Goal: Information Seeking & Learning: Learn about a topic

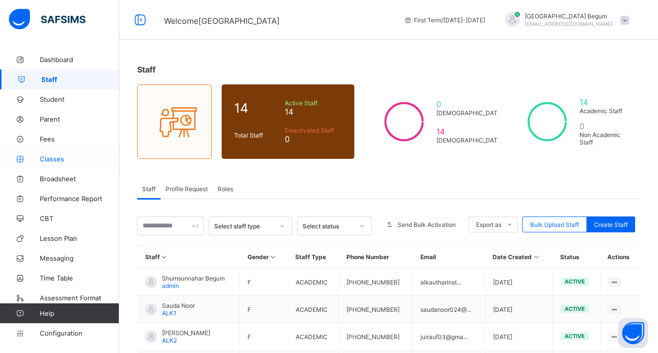
click at [82, 159] on span "Classes" at bounding box center [79, 159] width 79 height 8
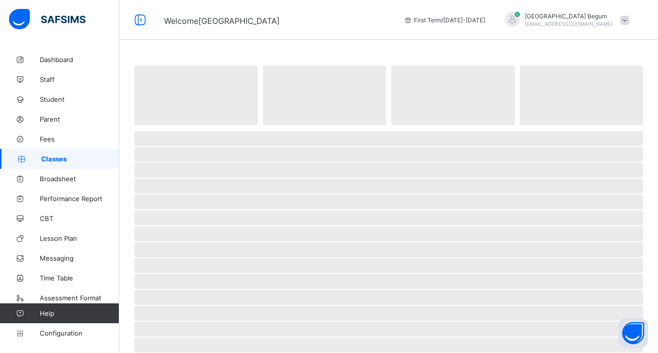
click at [82, 159] on span "Classes" at bounding box center [80, 159] width 78 height 8
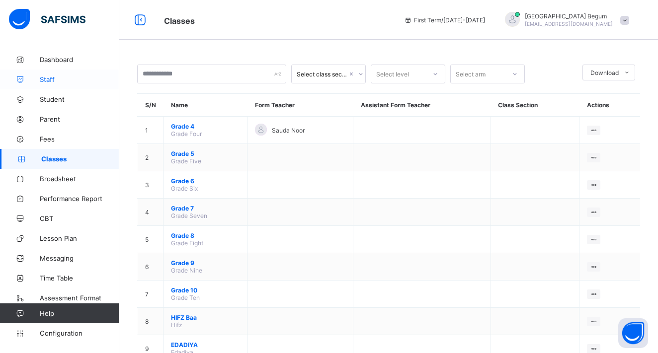
click at [62, 86] on link "Staff" at bounding box center [59, 80] width 119 height 20
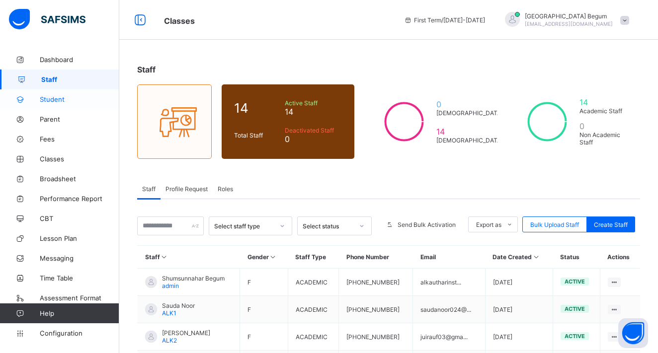
click at [56, 102] on span "Student" at bounding box center [79, 99] width 79 height 8
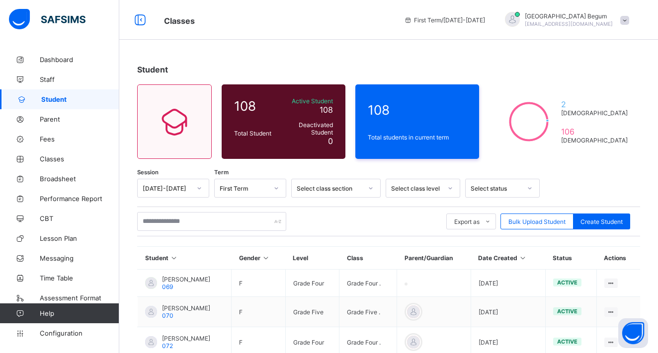
scroll to position [56, 0]
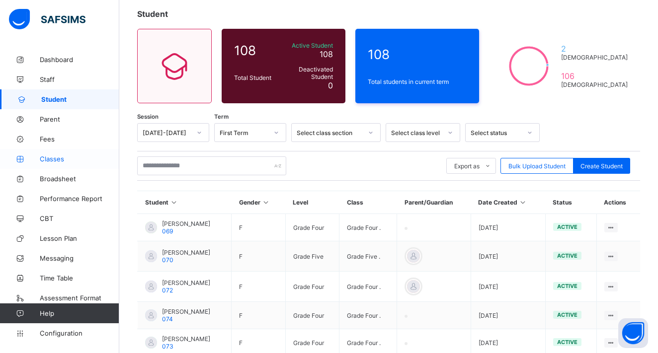
click at [62, 164] on link "Classes" at bounding box center [59, 159] width 119 height 20
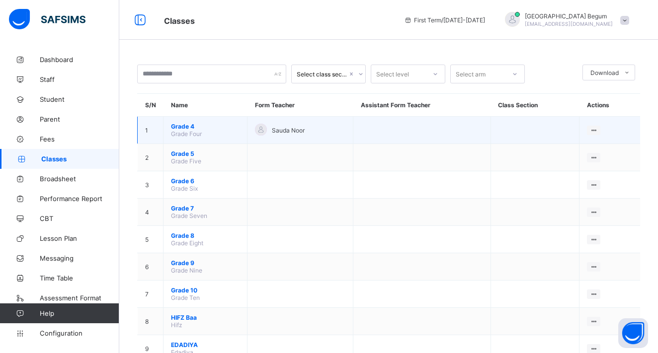
click at [178, 130] on span "Grade 4" at bounding box center [205, 126] width 69 height 7
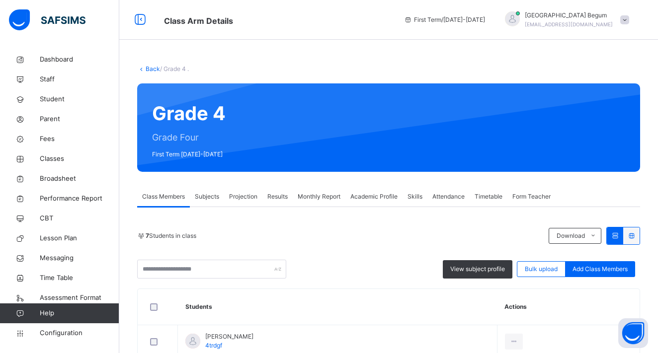
click at [250, 196] on span "Projection" at bounding box center [243, 196] width 28 height 9
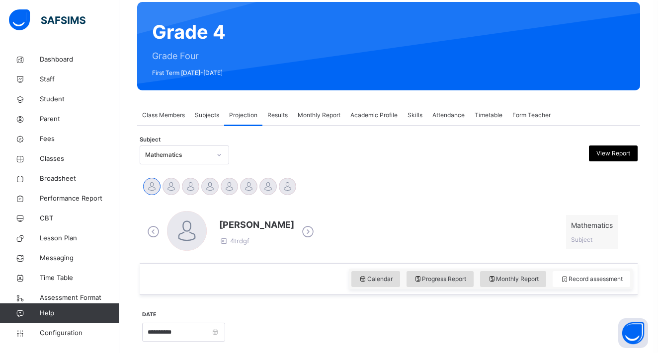
scroll to position [134, 0]
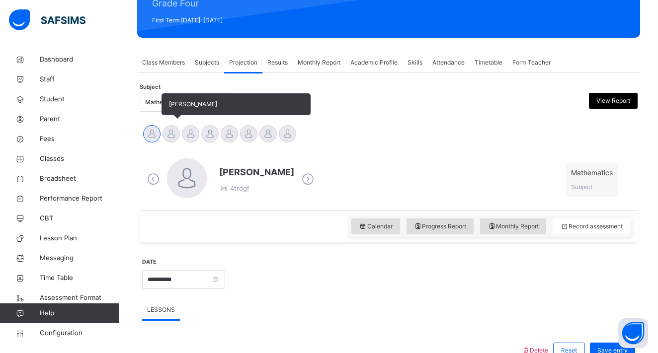
click at [169, 135] on div at bounding box center [170, 133] width 17 height 17
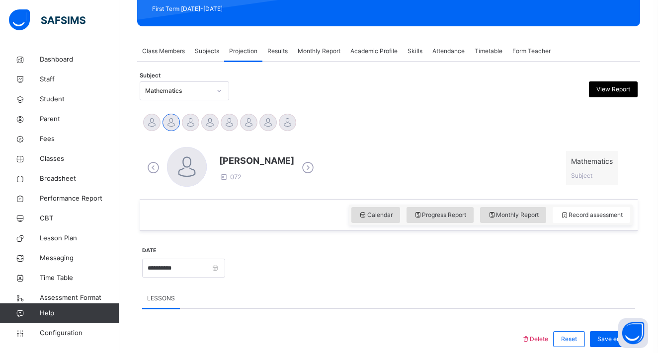
scroll to position [192, 0]
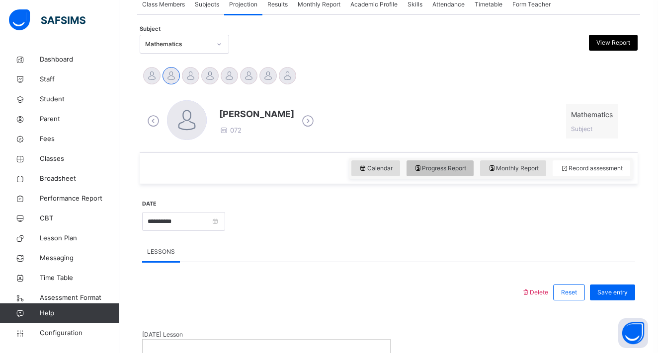
click at [453, 171] on span "Progress Report" at bounding box center [440, 168] width 53 height 9
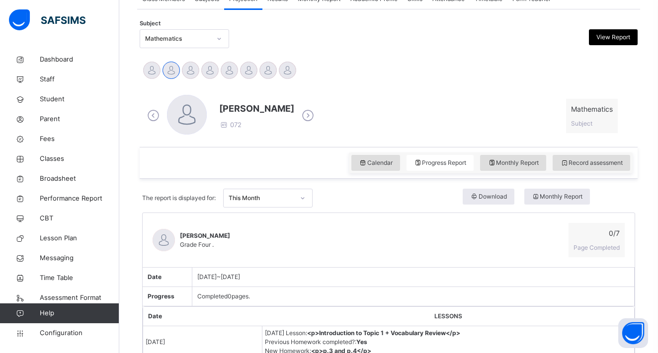
scroll to position [187, 0]
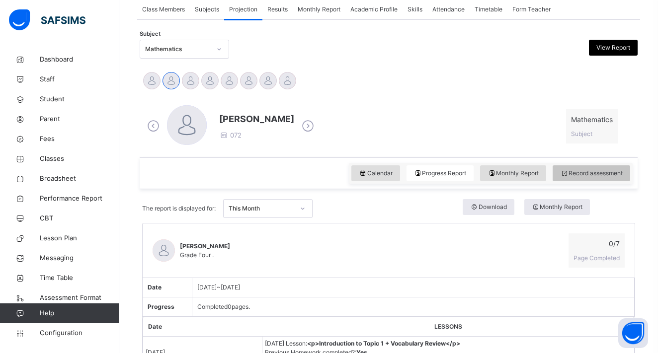
click at [590, 165] on div "Record assessment" at bounding box center [591, 173] width 78 height 16
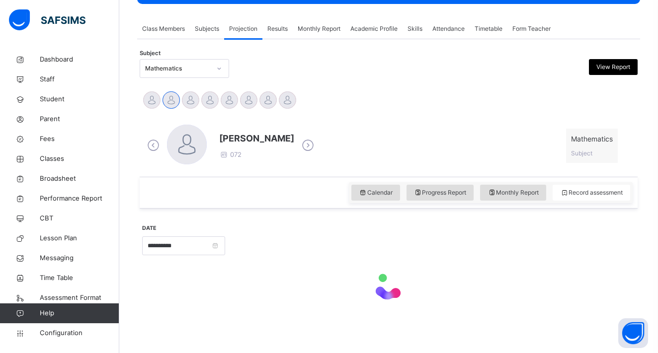
scroll to position [126, 0]
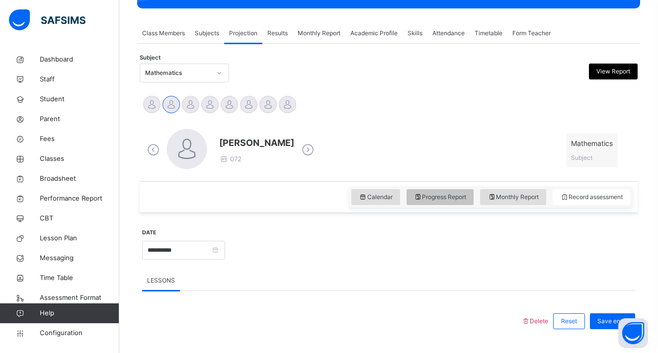
click at [431, 201] on span "Progress Report" at bounding box center [440, 197] width 53 height 9
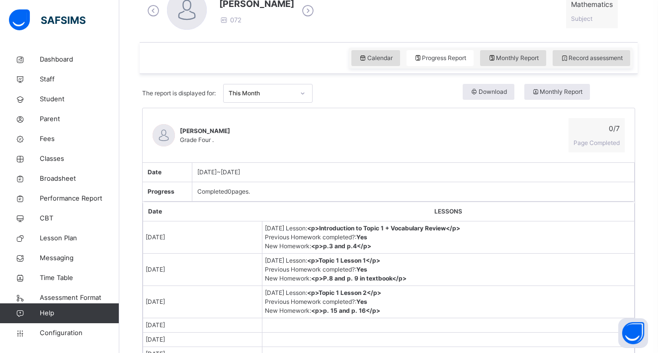
scroll to position [323, 0]
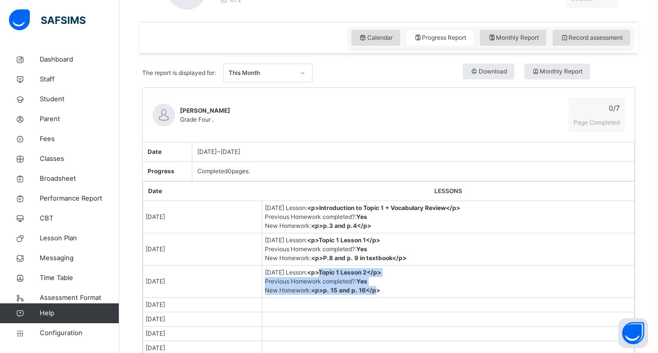
drag, startPoint x: 332, startPoint y: 271, endPoint x: 393, endPoint y: 287, distance: 63.0
click at [393, 287] on td "[DATE] Lesson : <p>Topic 1 Lesson 2</p> Previous Homework completed? : Yes New …" at bounding box center [448, 282] width 372 height 32
copy td "Topic 1 Lesson 2</p> Previous Homework completed? : Yes New Homework : <p>p. 15…"
